Goal: Book appointment/travel/reservation

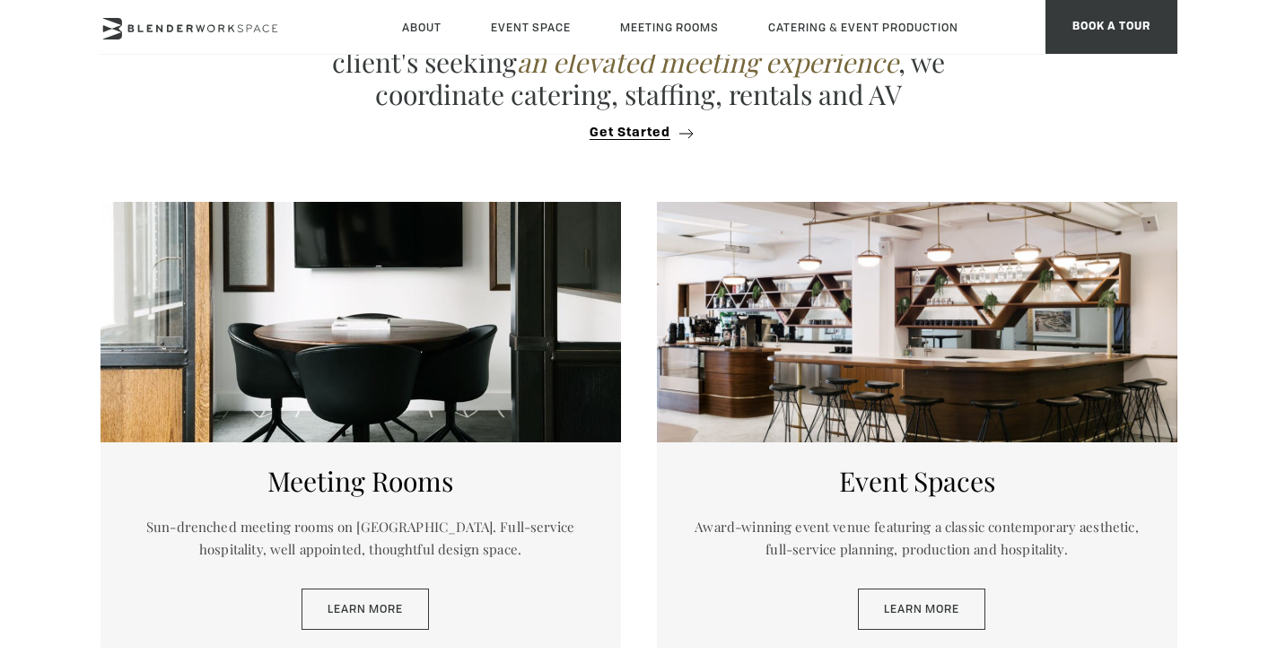
scroll to position [732, 0]
click at [910, 633] on div "Event Spaces Award-winning event venue featuring a classic contemporary aesthet…" at bounding box center [917, 544] width 520 height 205
click at [909, 612] on link "Learn More" at bounding box center [921, 609] width 127 height 41
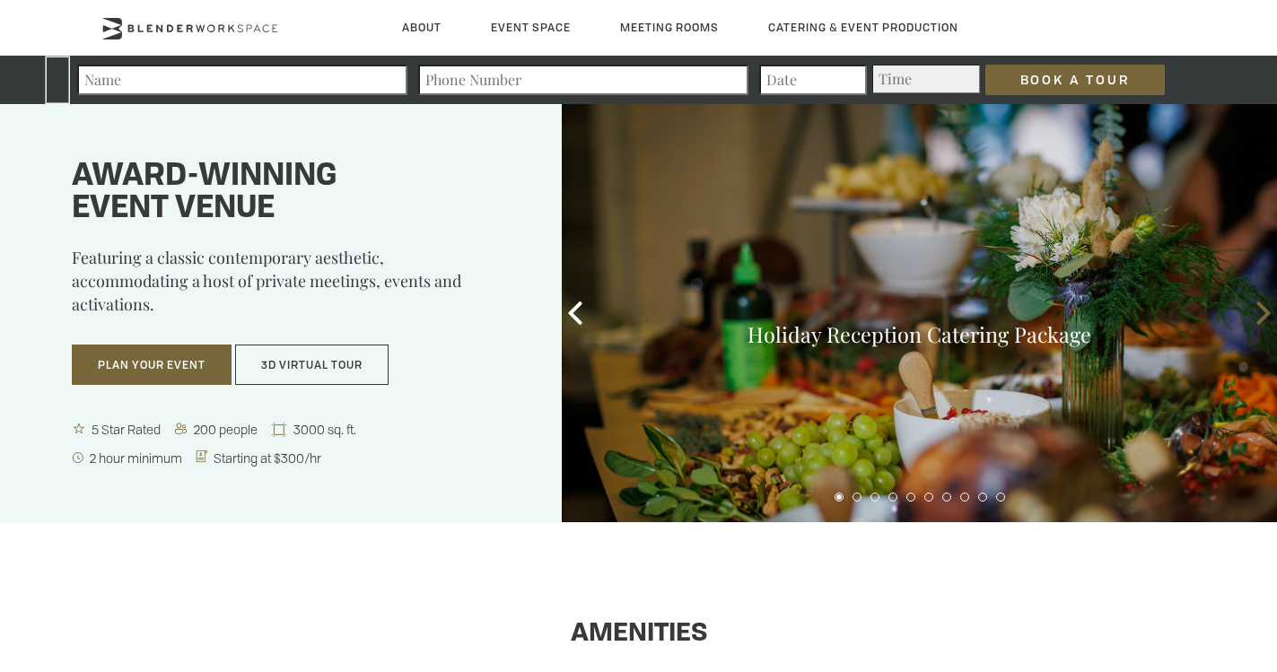
click at [1256, 318] on icon at bounding box center [1262, 312] width 23 height 23
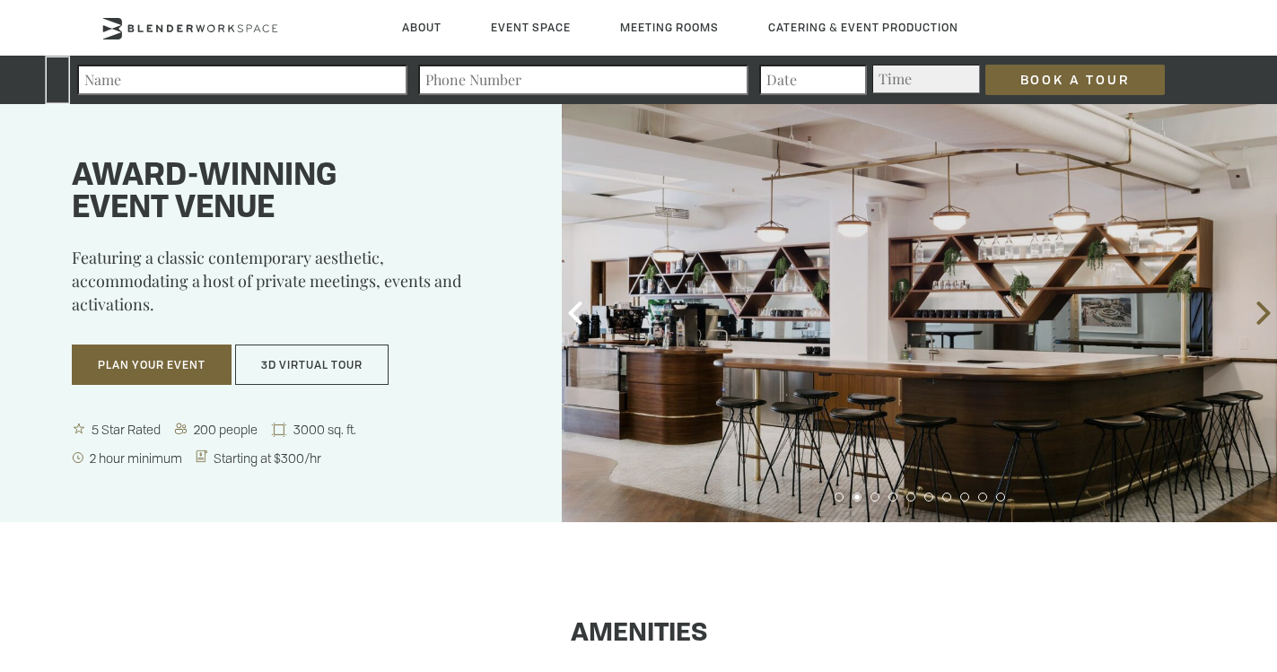
click at [1256, 318] on icon at bounding box center [1262, 312] width 23 height 23
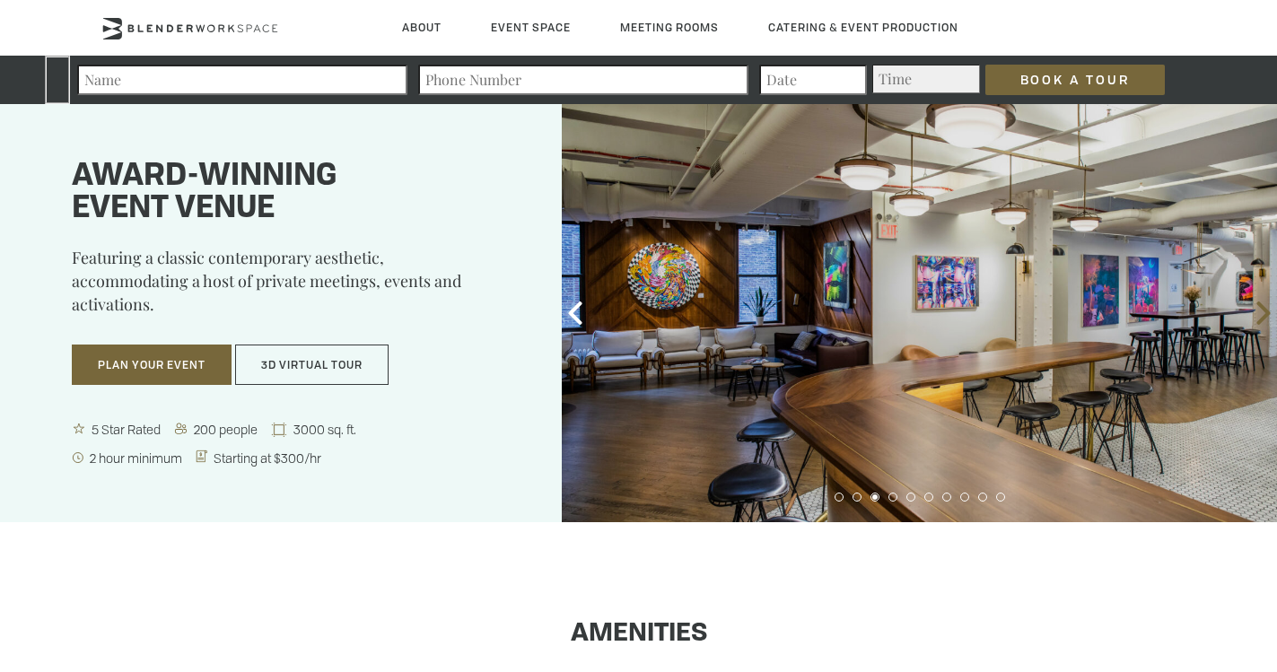
click at [1256, 318] on icon at bounding box center [1262, 312] width 23 height 23
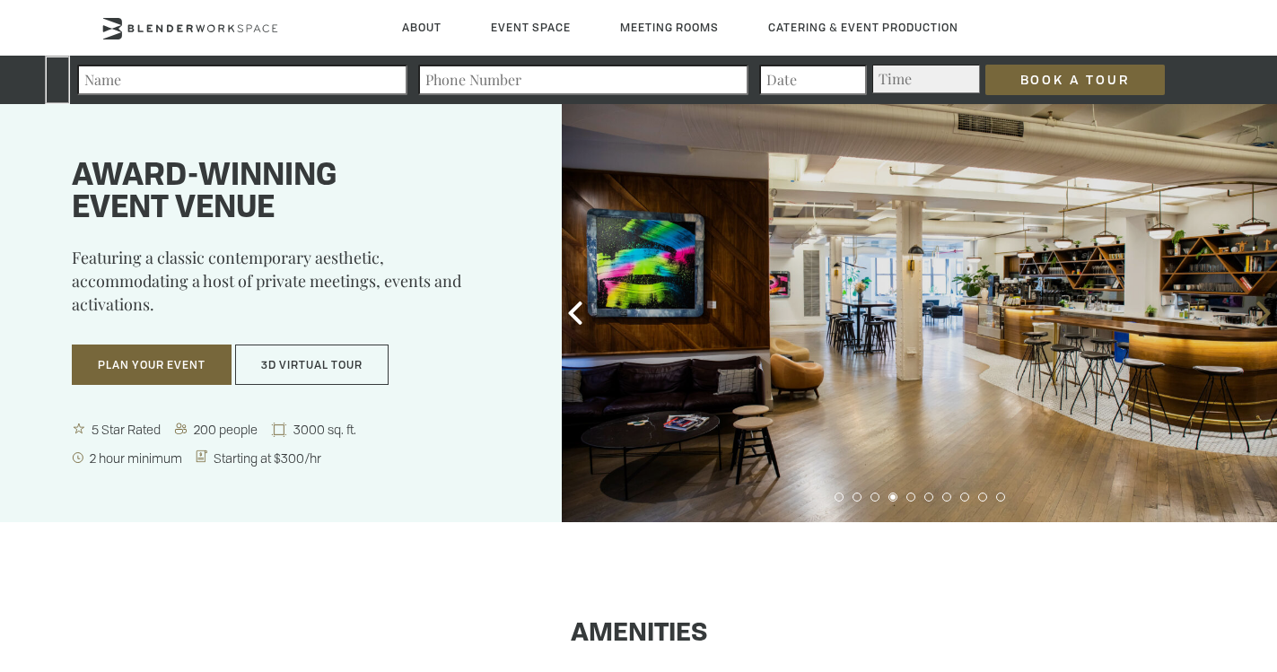
click at [1256, 318] on icon at bounding box center [1262, 312] width 23 height 23
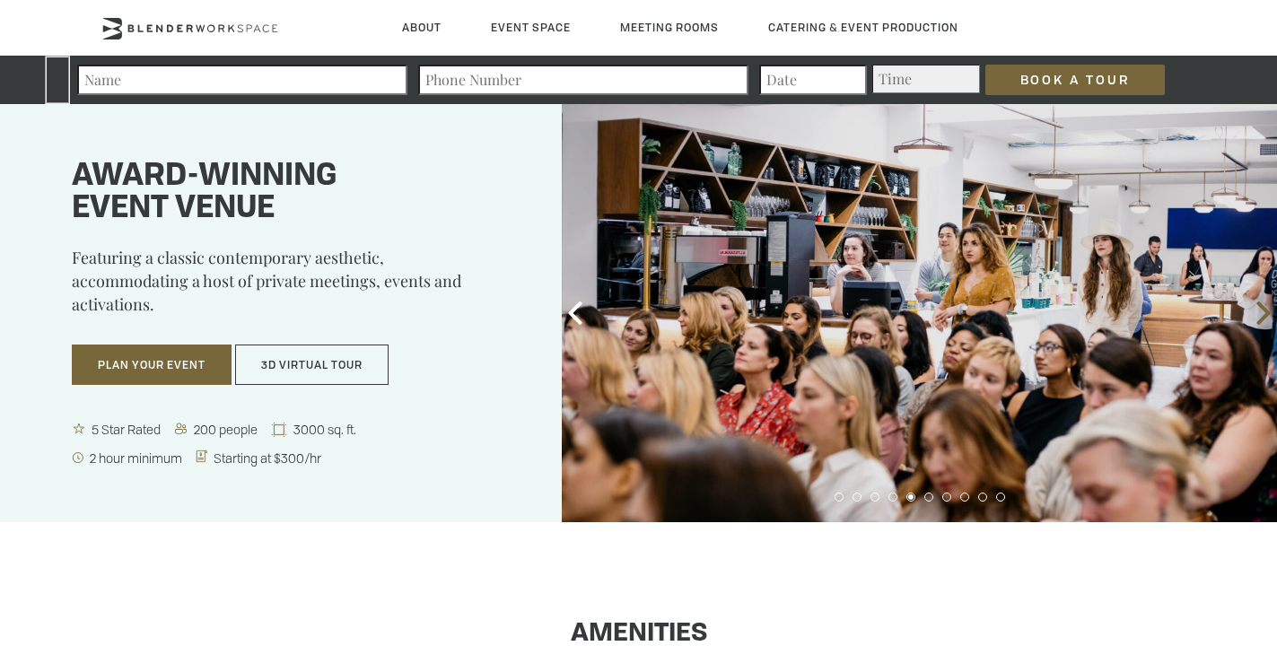
click at [1256, 318] on icon at bounding box center [1262, 312] width 23 height 23
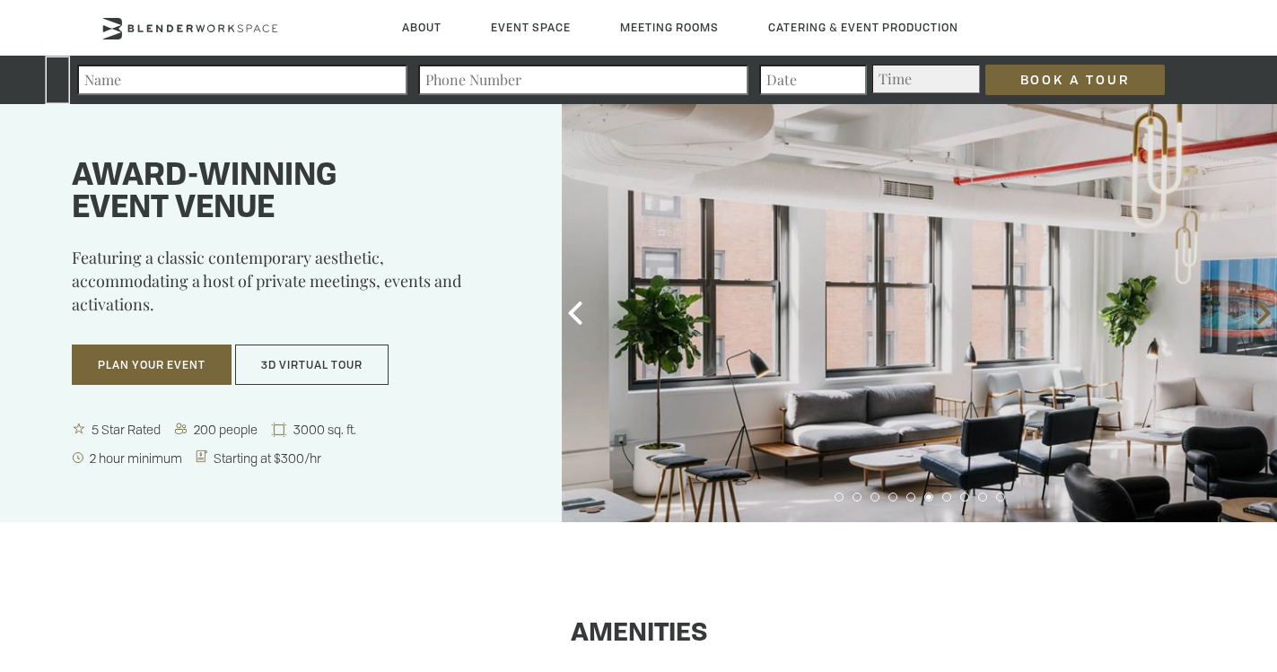
click at [1256, 318] on icon at bounding box center [1262, 312] width 23 height 23
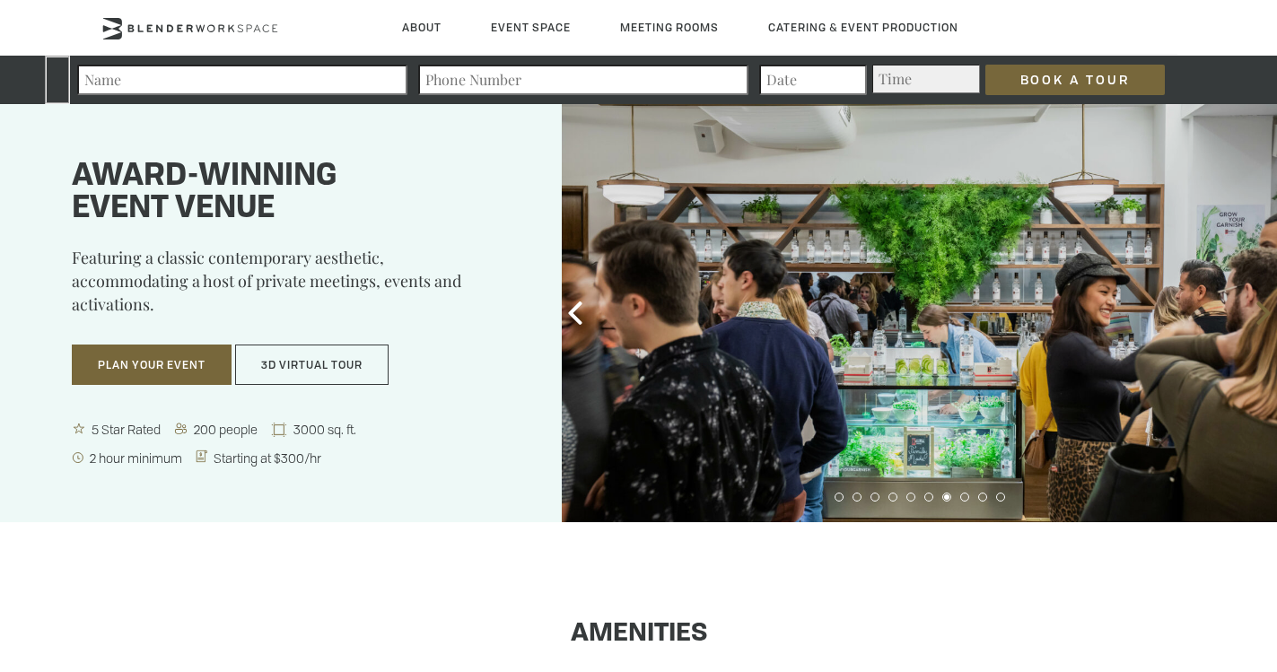
click at [1256, 318] on icon at bounding box center [1262, 312] width 23 height 23
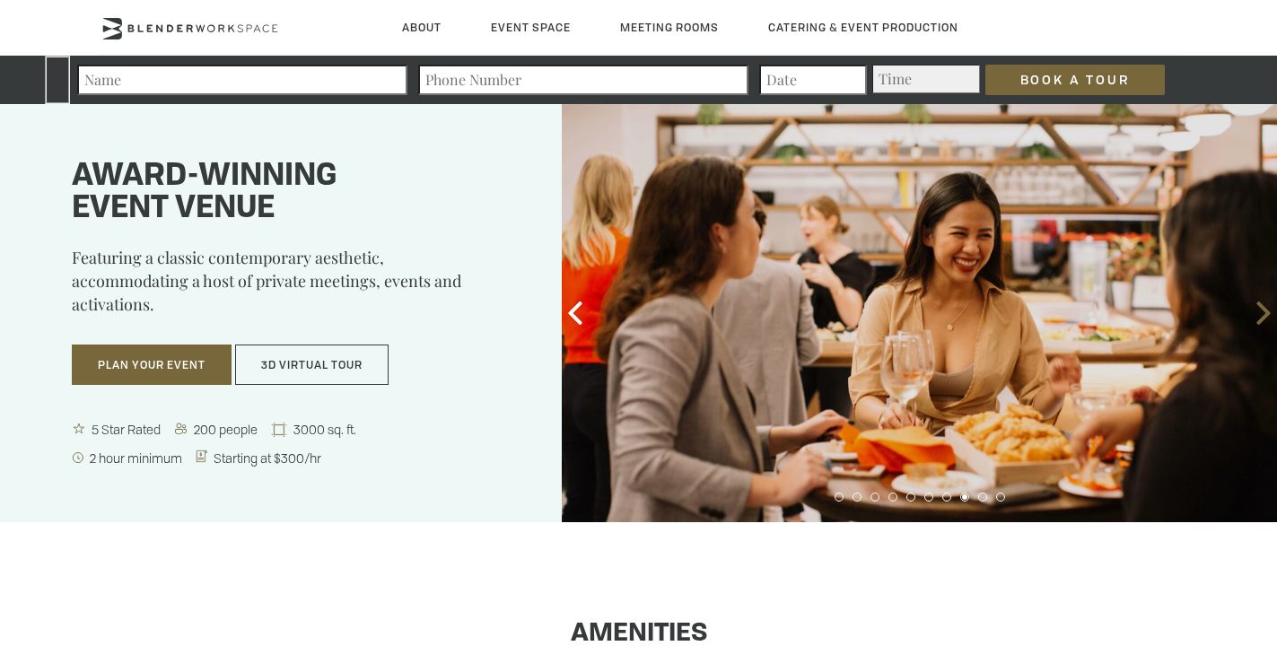
click at [1256, 318] on icon at bounding box center [1262, 312] width 23 height 23
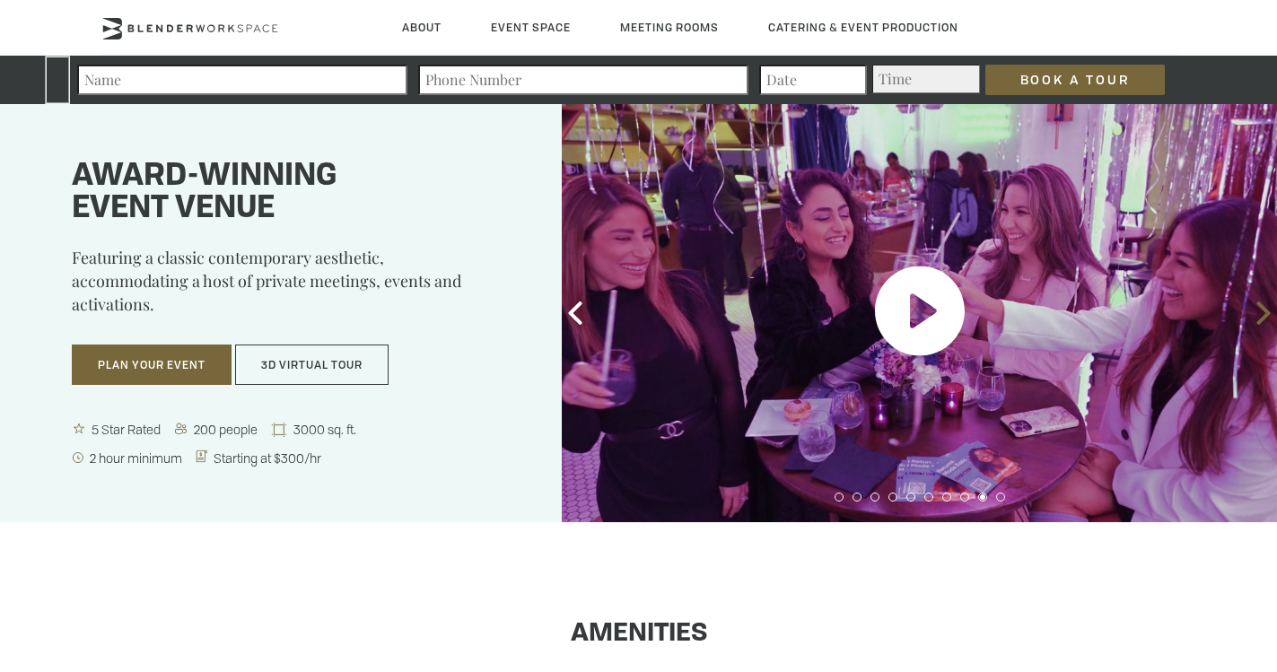
click at [1256, 318] on icon at bounding box center [1262, 312] width 23 height 23
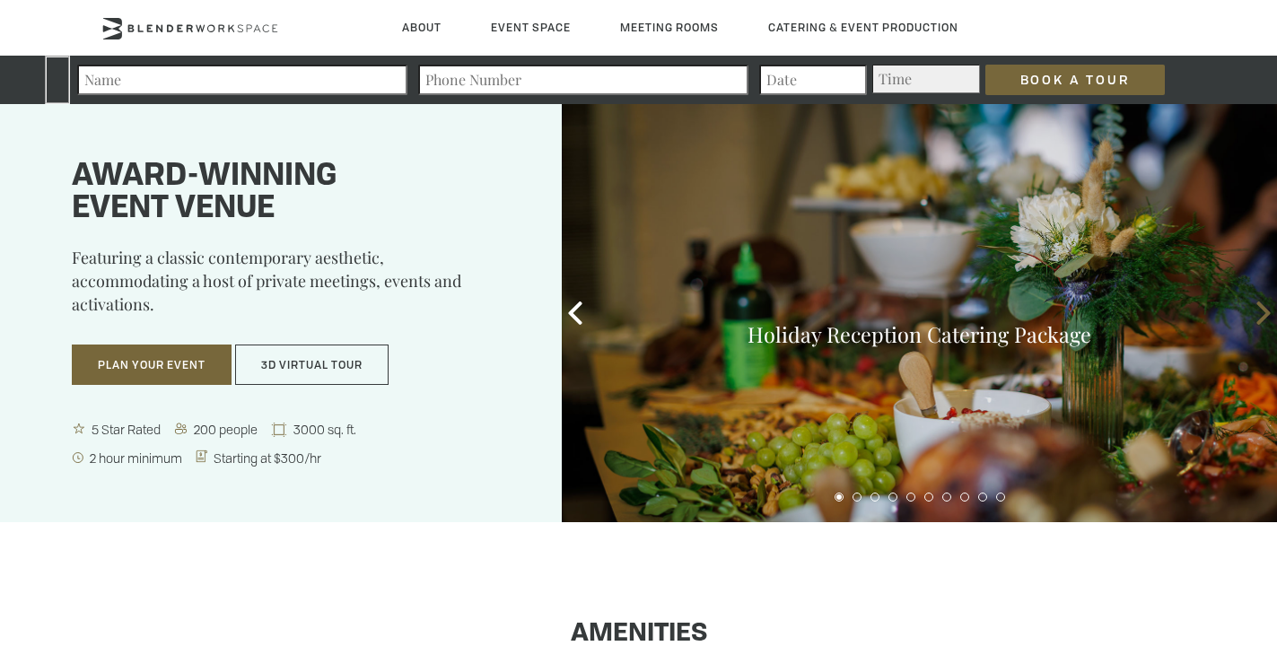
click at [1256, 318] on icon at bounding box center [1262, 312] width 23 height 23
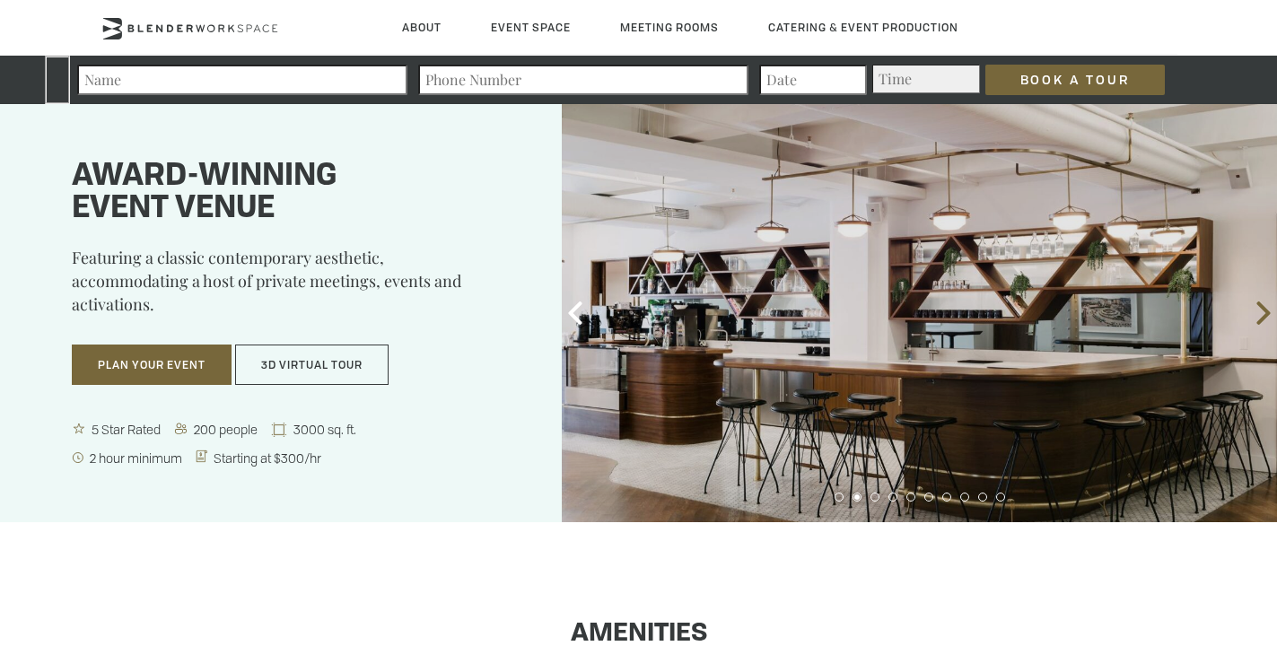
click at [1256, 318] on icon at bounding box center [1262, 312] width 23 height 23
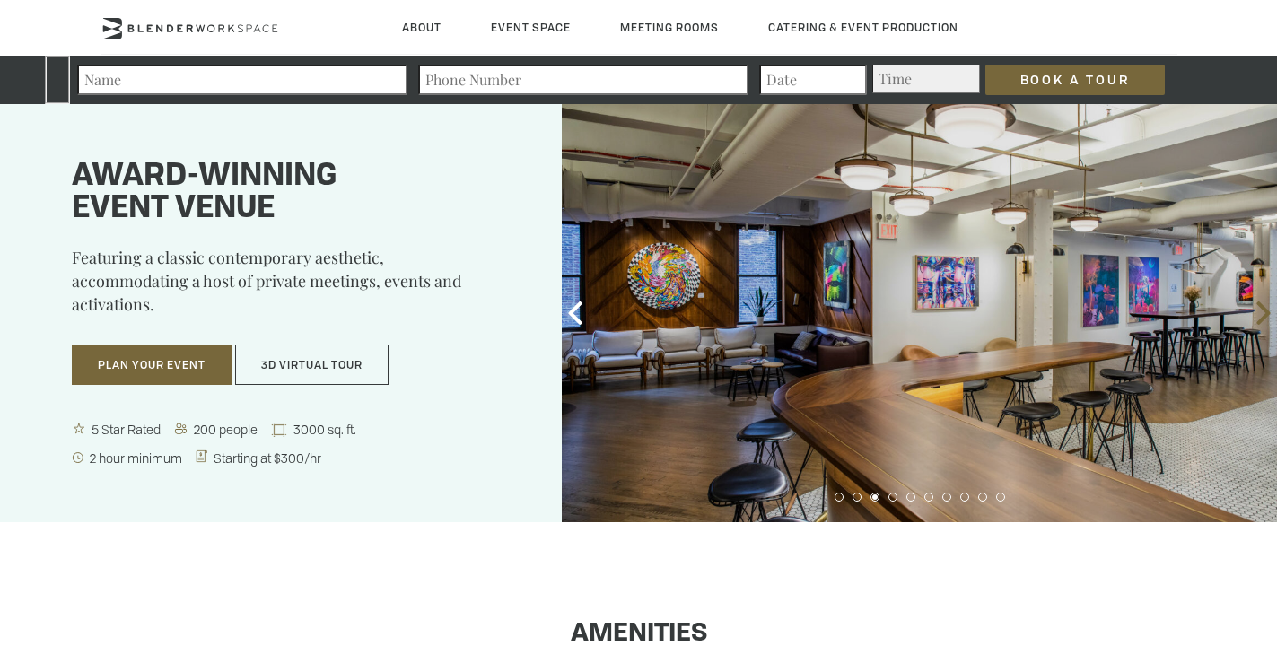
click at [1256, 318] on icon at bounding box center [1262, 312] width 23 height 23
